Goal: Communication & Community: Answer question/provide support

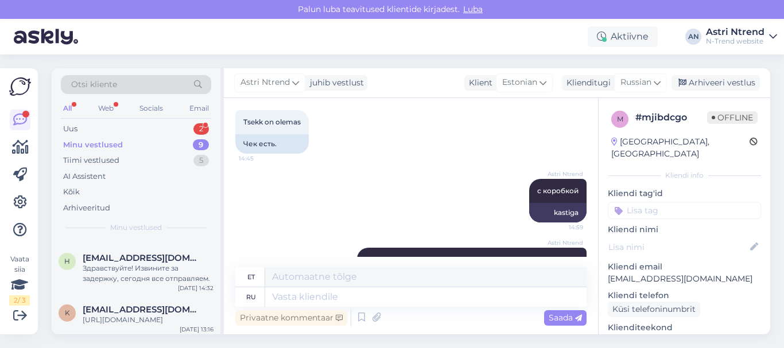
scroll to position [157, 0]
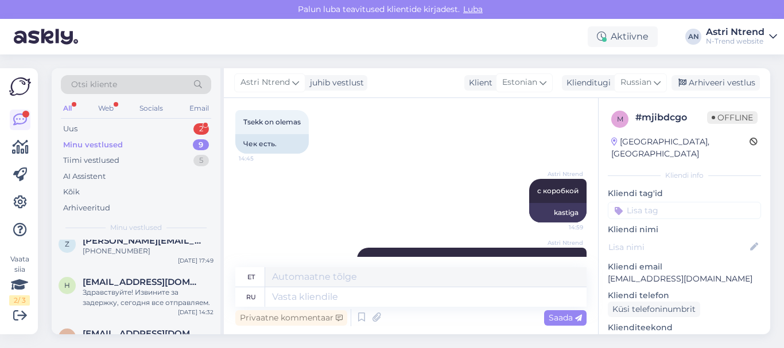
click at [113, 145] on div "Minu vestlused" at bounding box center [93, 144] width 60 height 11
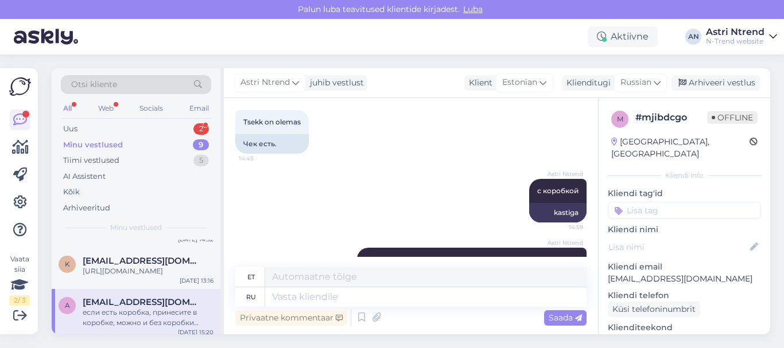
scroll to position [0, 0]
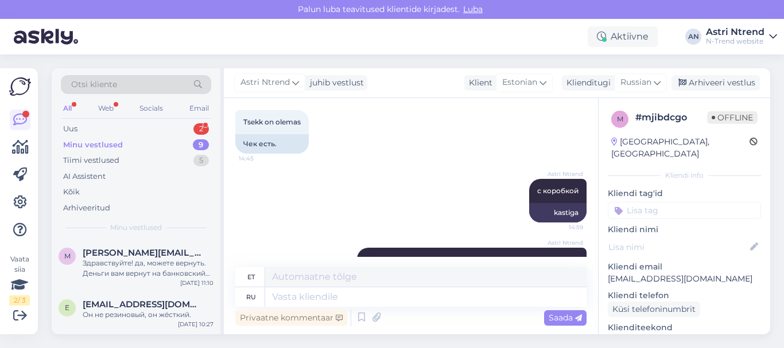
click at [117, 145] on div "Minu vestlused" at bounding box center [93, 144] width 60 height 11
click at [193, 125] on div "Uus 2" at bounding box center [136, 129] width 150 height 16
click at [98, 313] on div "zdravstvuite. a kakoi pochtoi vy otpravlayete v [GEOGRAPHIC_DATA]? ka dolgo bud…" at bounding box center [148, 320] width 131 height 21
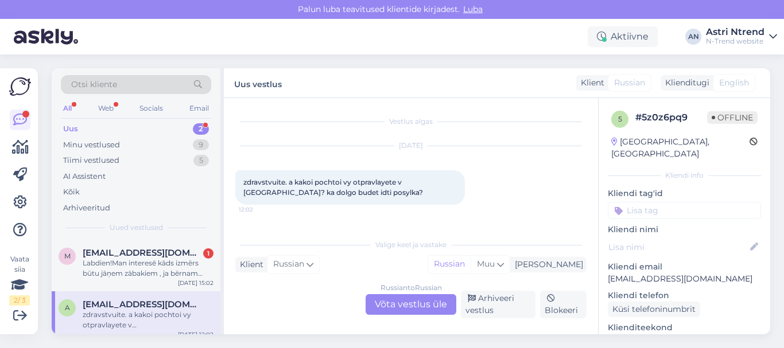
click at [417, 308] on div "Russian to Russian Võta vestlus üle" at bounding box center [410, 304] width 91 height 21
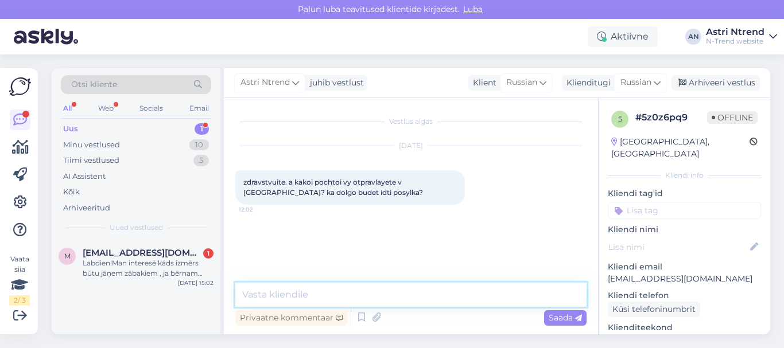
click at [286, 296] on textarea at bounding box center [410, 295] width 351 height 24
click at [95, 144] on div "Minu vestlused" at bounding box center [91, 144] width 57 height 11
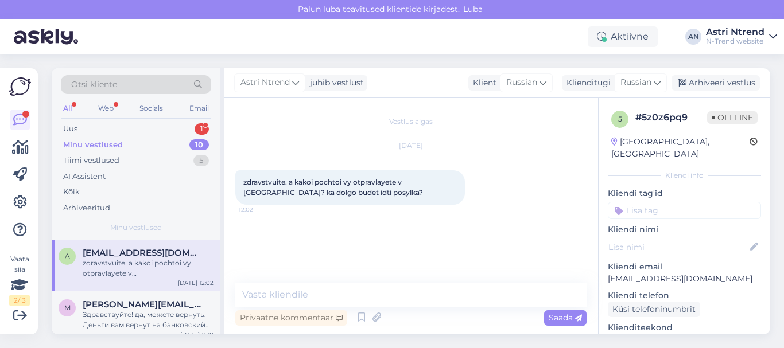
click at [132, 272] on div "zdravstvuite. a kakoi pochtoi vy otpravlayete v [GEOGRAPHIC_DATA]? ka dolgo bud…" at bounding box center [148, 268] width 131 height 21
click at [277, 294] on textarea at bounding box center [410, 295] width 351 height 24
click at [304, 295] on textarea at bounding box center [410, 295] width 351 height 24
drag, startPoint x: 243, startPoint y: 178, endPoint x: 285, endPoint y: 180, distance: 41.3
click at [285, 180] on span "zdravstvuite. a kakoi pochtoi vy otpravlayete v [GEOGRAPHIC_DATA]? ka dolgo bud…" at bounding box center [333, 187] width 180 height 19
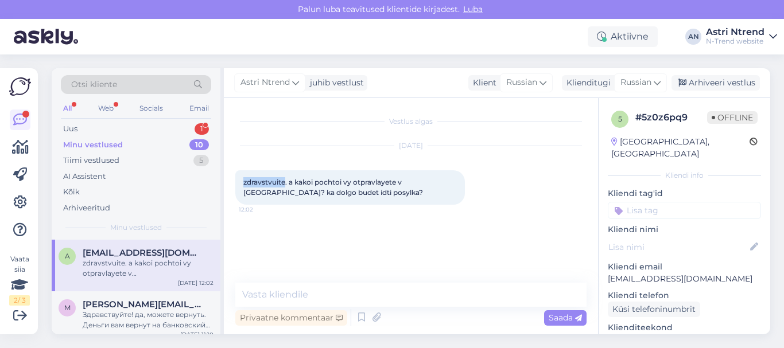
copy span "zdravstvuite"
click at [328, 293] on textarea at bounding box center [410, 295] width 351 height 24
paste textarea "zdravstvuite"
type textarea "zdravstvuite, my otpravljem"
drag, startPoint x: 383, startPoint y: 293, endPoint x: 235, endPoint y: 292, distance: 148.6
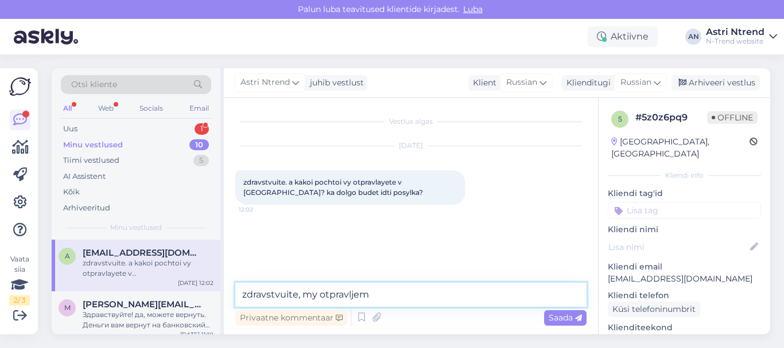
click at [235, 292] on div "Vestlus algas [DATE] zdravstvuite. a kakoi pochtoi vy otpravlayete v [GEOGRAPHI…" at bounding box center [411, 216] width 374 height 236
paste textarea "Здравствуйте! Мы отправляем почтой OMNIVA, посылка идёт примерно 2 недели."
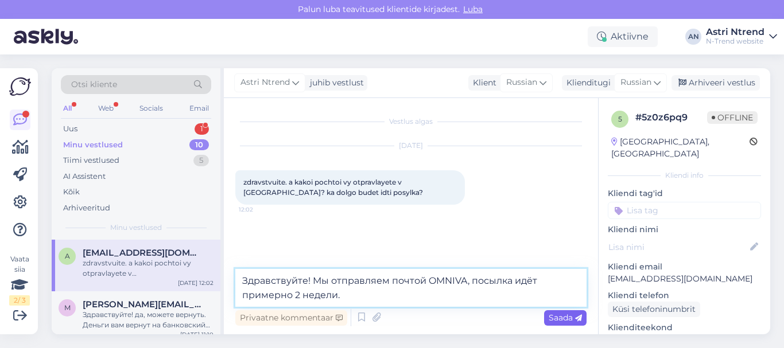
type textarea "Здравствуйте! Мы отправляем почтой OMNIVA, посылка идёт примерно 2 недели."
click at [561, 320] on span "Saada" at bounding box center [565, 318] width 33 height 10
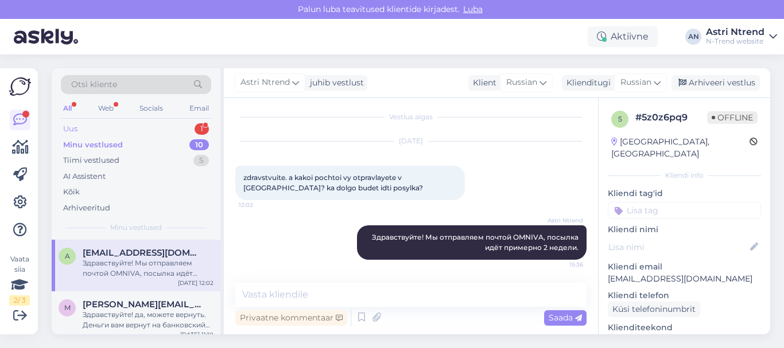
click at [204, 130] on div "1" at bounding box center [202, 128] width 14 height 11
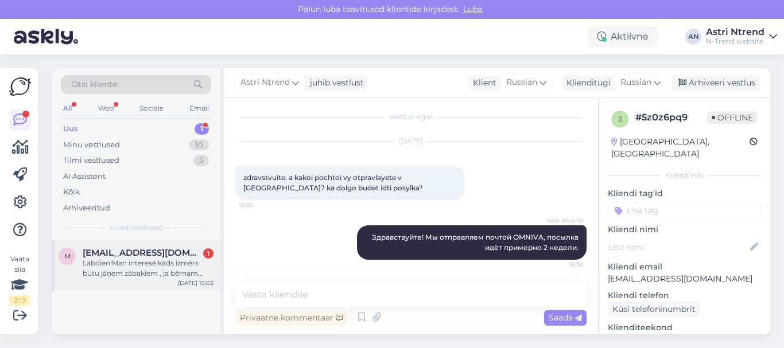
click at [116, 263] on div "Labdien!Man interesē kāds izmērs būtu jāņem zābakiem , ja bērnam pēdas garums i…" at bounding box center [148, 268] width 131 height 21
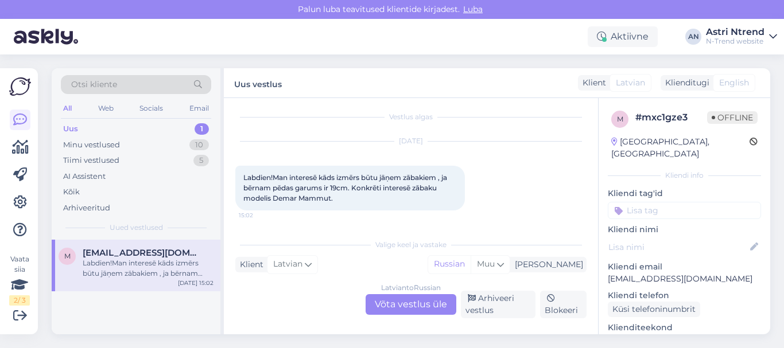
scroll to position [5, 0]
click at [412, 311] on div "[DEMOGRAPHIC_DATA] to Russian Võta vestlus üle" at bounding box center [410, 304] width 91 height 21
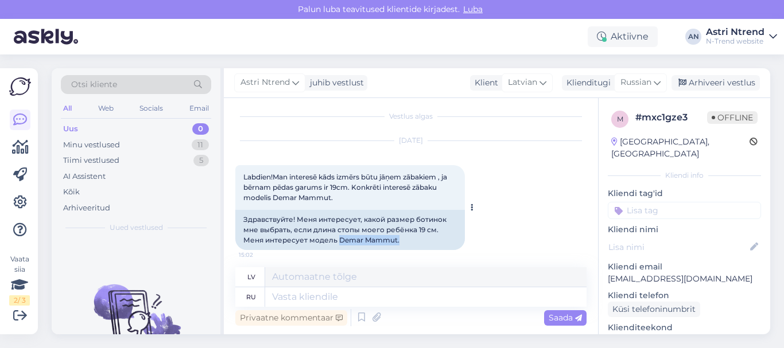
drag, startPoint x: 339, startPoint y: 242, endPoint x: 398, endPoint y: 242, distance: 59.1
click at [398, 242] on div "Здравствуйте! Меня интересует, какой размер ботинок мне выбрать, если длина сто…" at bounding box center [350, 230] width 230 height 40
copy div "Demar Mammut."
click at [335, 277] on textarea at bounding box center [425, 277] width 321 height 20
click at [324, 294] on textarea at bounding box center [425, 297] width 321 height 20
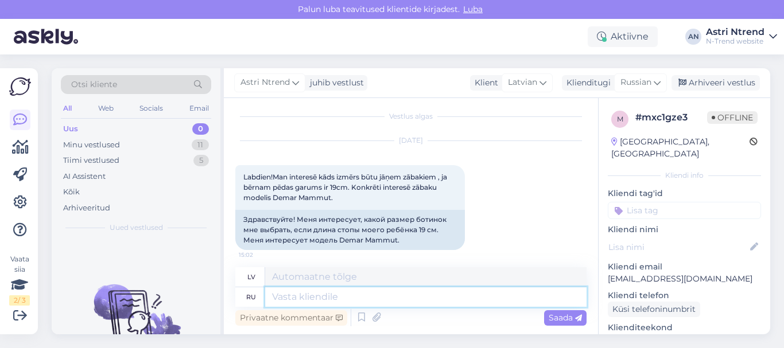
scroll to position [83, 0]
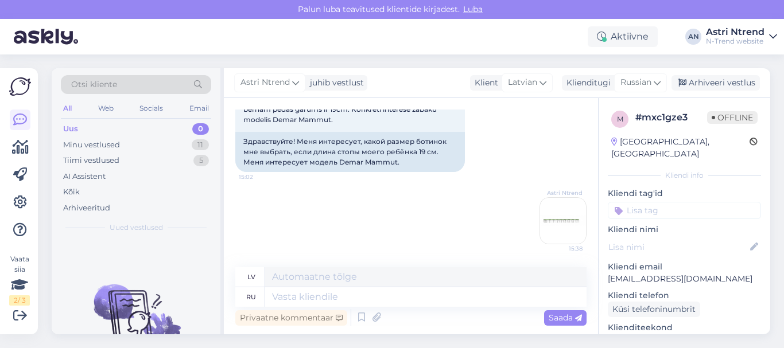
click at [551, 229] on img at bounding box center [563, 221] width 46 height 46
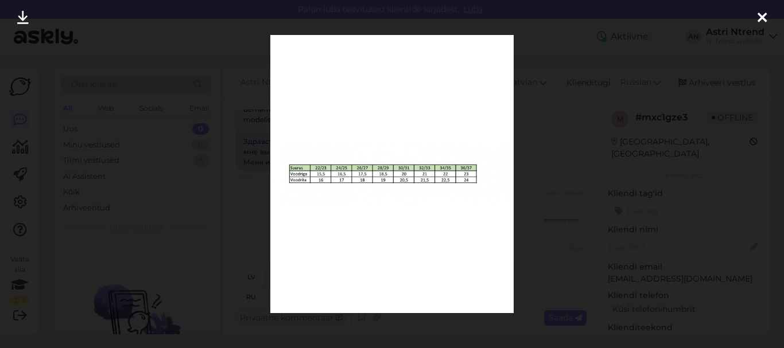
click at [760, 11] on icon at bounding box center [761, 18] width 9 height 15
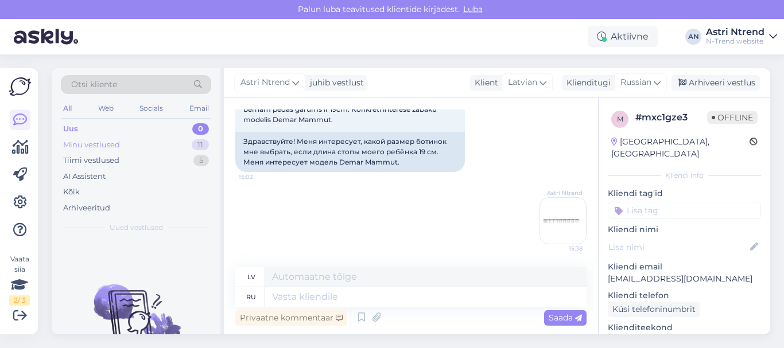
click at [87, 141] on div "Minu vestlused" at bounding box center [91, 144] width 57 height 11
